Goal: Check status: Check status

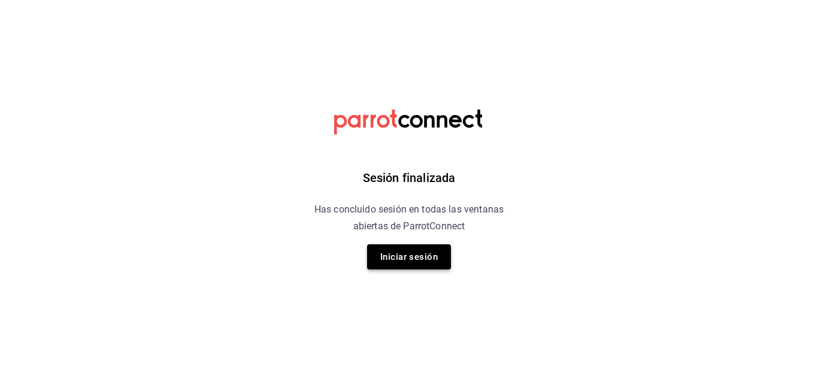
click at [413, 247] on button "Iniciar sesión" at bounding box center [409, 256] width 84 height 25
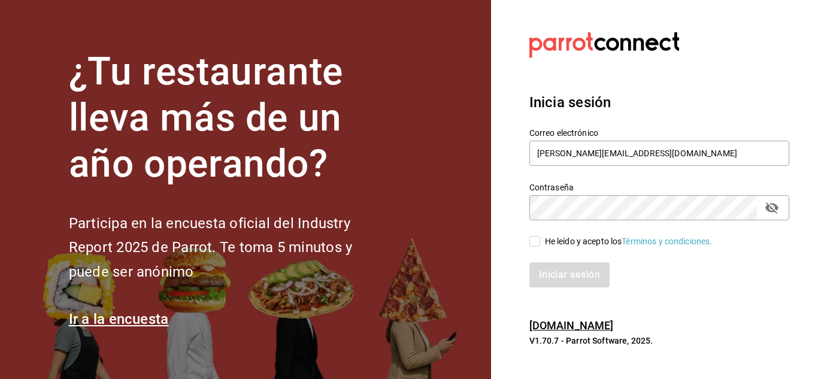
click at [531, 245] on input "He leído y acepto los Términos y condiciones." at bounding box center [535, 241] width 11 height 11
checkbox input "true"
click at [558, 273] on button "Iniciar sesión" at bounding box center [570, 274] width 81 height 25
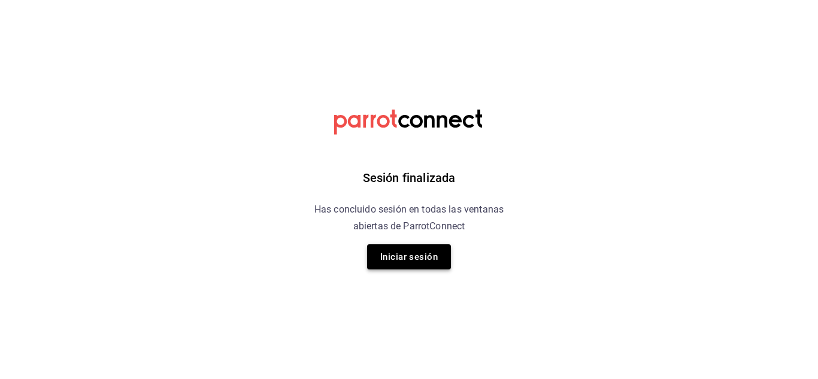
click at [420, 258] on button "Iniciar sesión" at bounding box center [409, 256] width 84 height 25
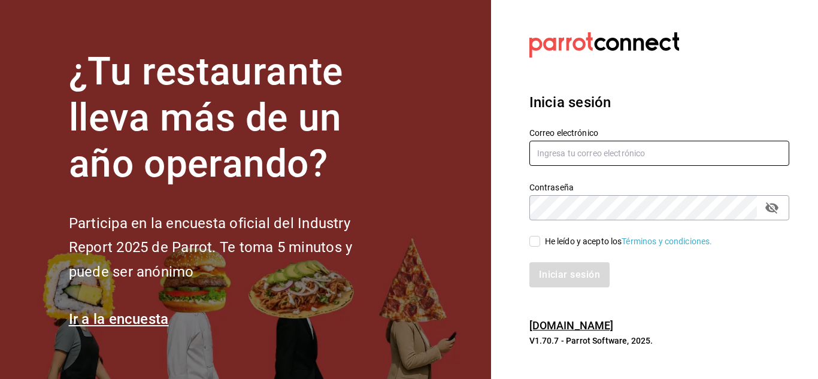
type input "elias@icloud.com"
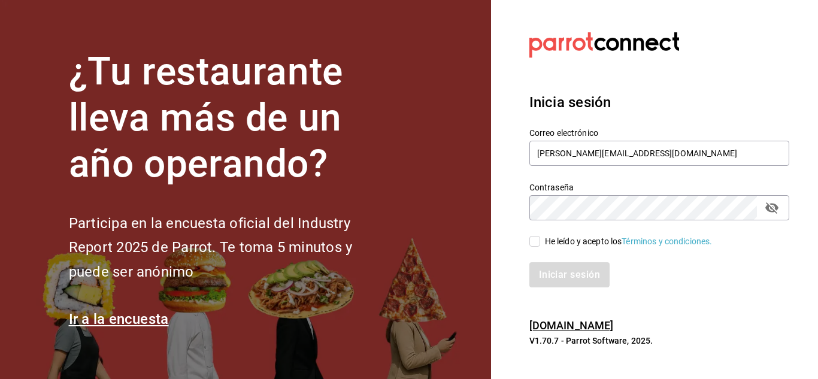
click at [534, 239] on input "He leído y acepto los Términos y condiciones." at bounding box center [535, 241] width 11 height 11
checkbox input "true"
click at [567, 277] on button "Iniciar sesión" at bounding box center [570, 274] width 81 height 25
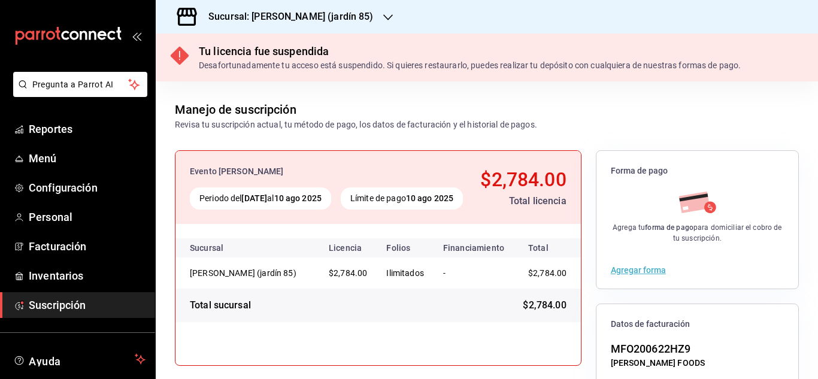
click at [383, 19] on icon "button" at bounding box center [388, 18] width 10 height 10
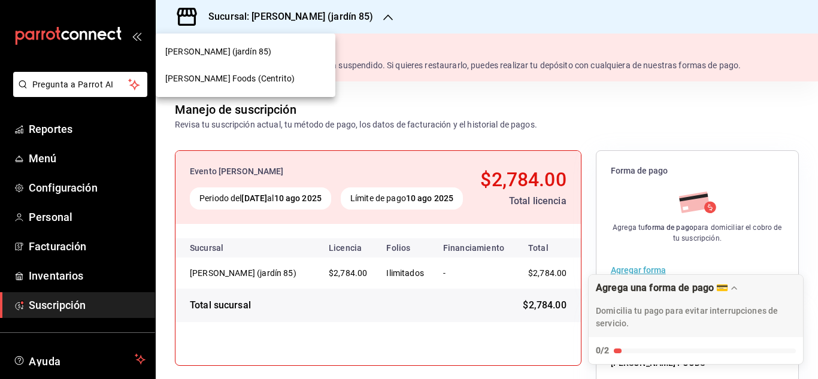
click at [248, 87] on div "Mahana Foods (Centrito)" at bounding box center [246, 78] width 180 height 27
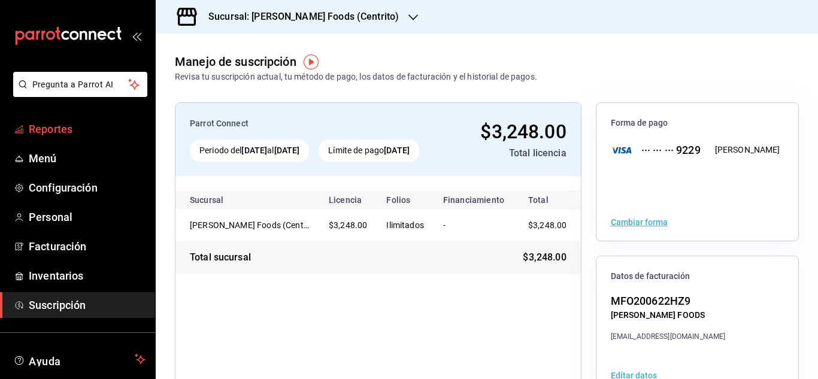
click at [67, 123] on span "Reportes" at bounding box center [87, 129] width 117 height 16
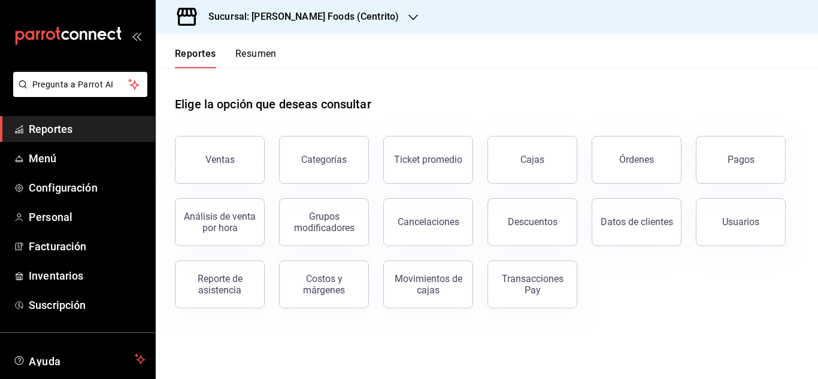
click at [427, 98] on div "Elige la opción que deseas consultar" at bounding box center [487, 94] width 624 height 53
click at [250, 52] on button "Resumen" at bounding box center [255, 58] width 41 height 20
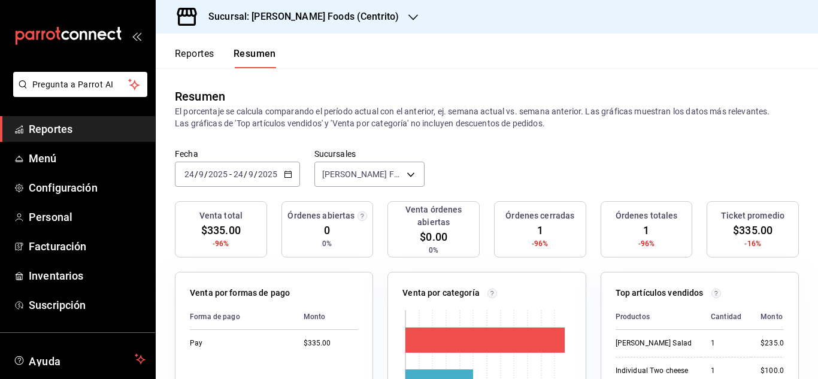
click at [286, 176] on icon "button" at bounding box center [288, 174] width 8 height 8
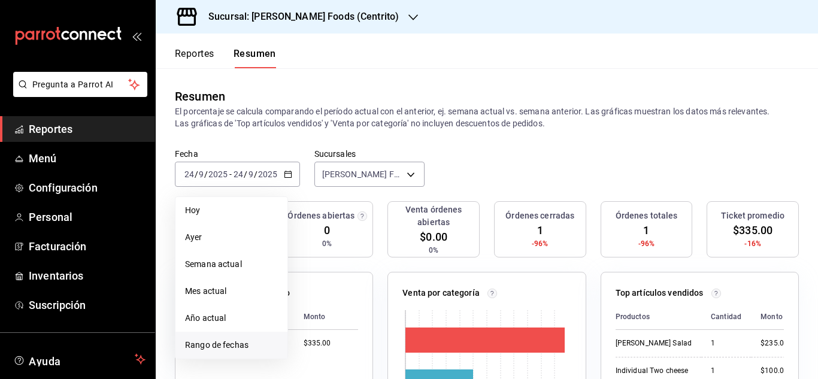
click at [232, 343] on span "Rango de fechas" at bounding box center [231, 345] width 93 height 13
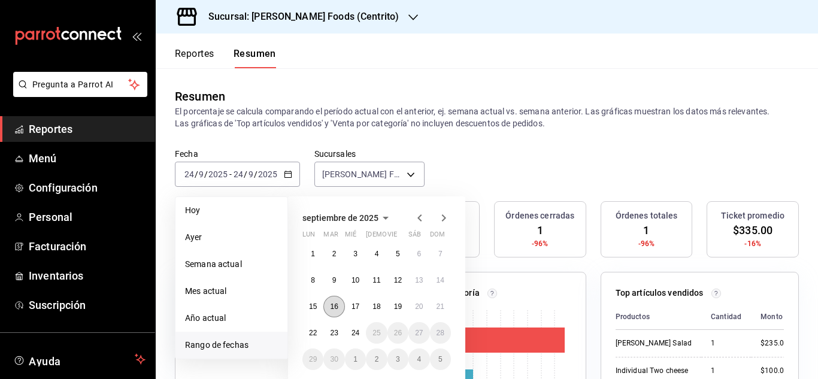
click at [333, 308] on abbr "16" at bounding box center [334, 307] width 8 height 8
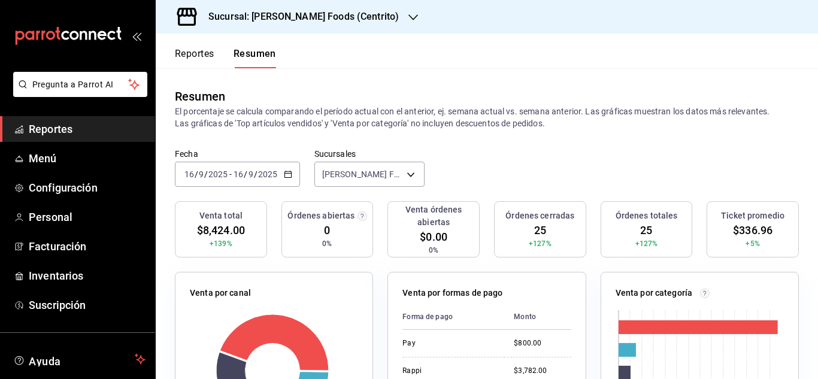
click at [202, 56] on button "Reportes" at bounding box center [195, 58] width 40 height 20
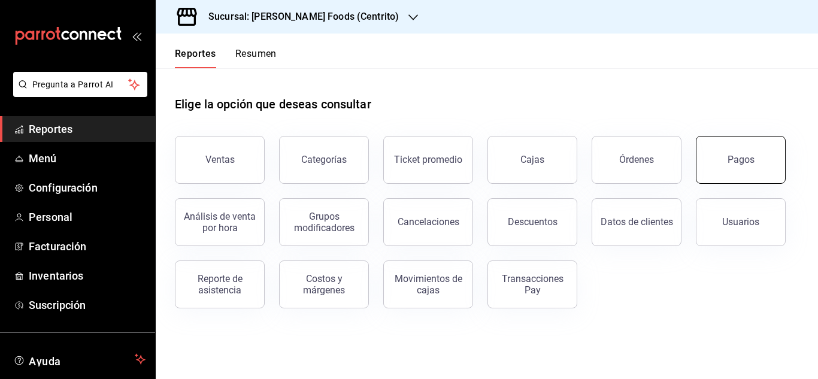
click at [766, 145] on button "Pagos" at bounding box center [741, 160] width 90 height 48
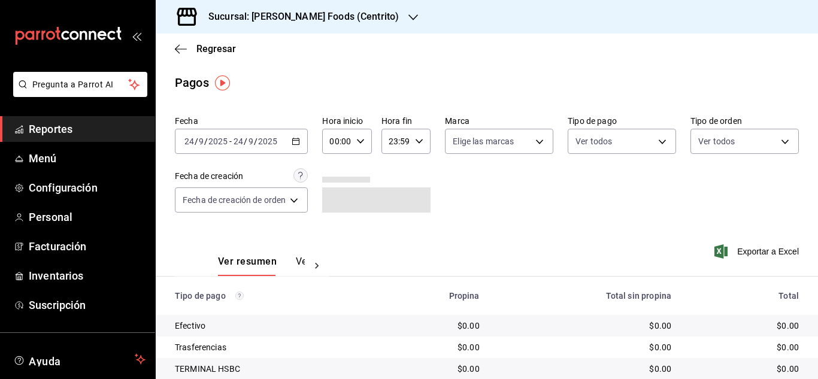
click at [298, 140] on icon "button" at bounding box center [296, 141] width 8 height 8
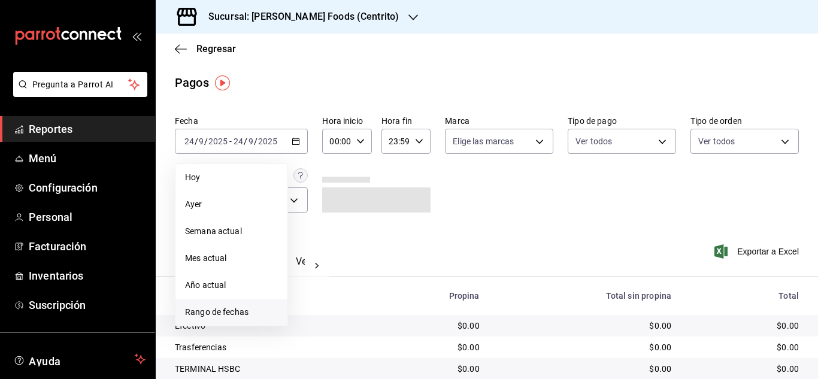
click at [228, 312] on span "Rango de fechas" at bounding box center [231, 312] width 93 height 13
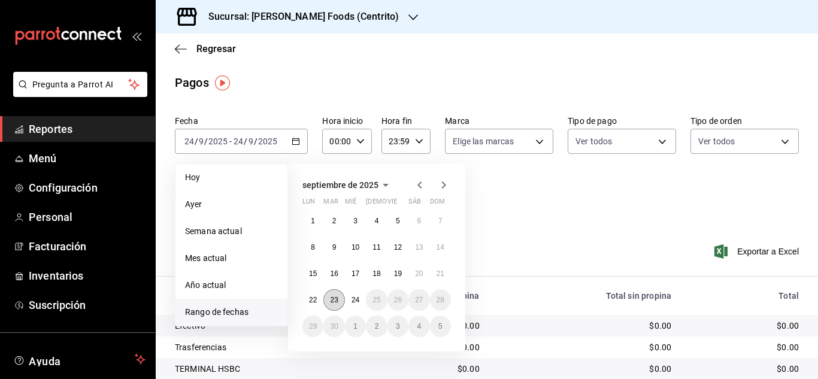
click at [331, 299] on abbr "23" at bounding box center [334, 300] width 8 height 8
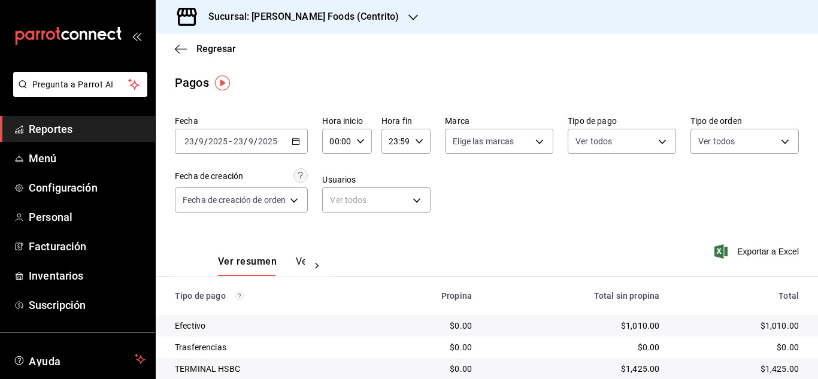
click at [298, 140] on icon "button" at bounding box center [296, 141] width 8 height 8
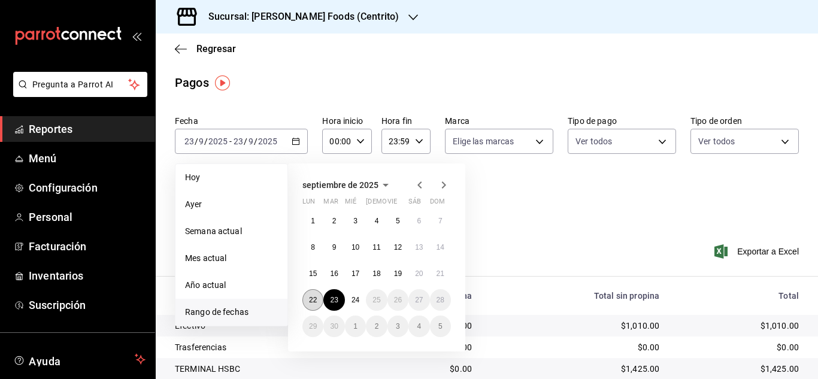
click at [315, 300] on abbr "22" at bounding box center [313, 300] width 8 height 8
